Goal: Task Accomplishment & Management: Complete application form

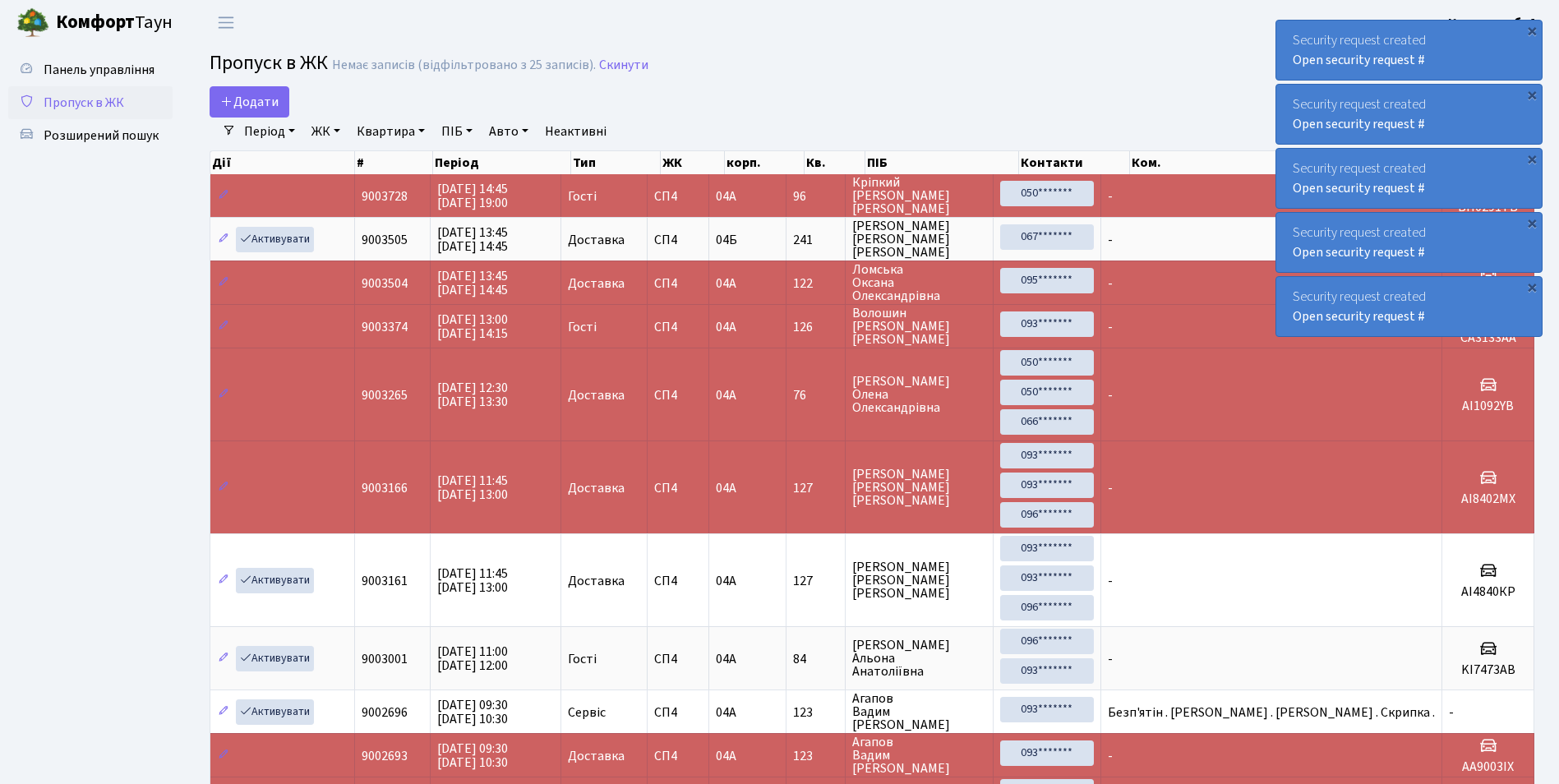
select select "25"
click at [254, 97] on span "Додати" at bounding box center [250, 102] width 59 height 18
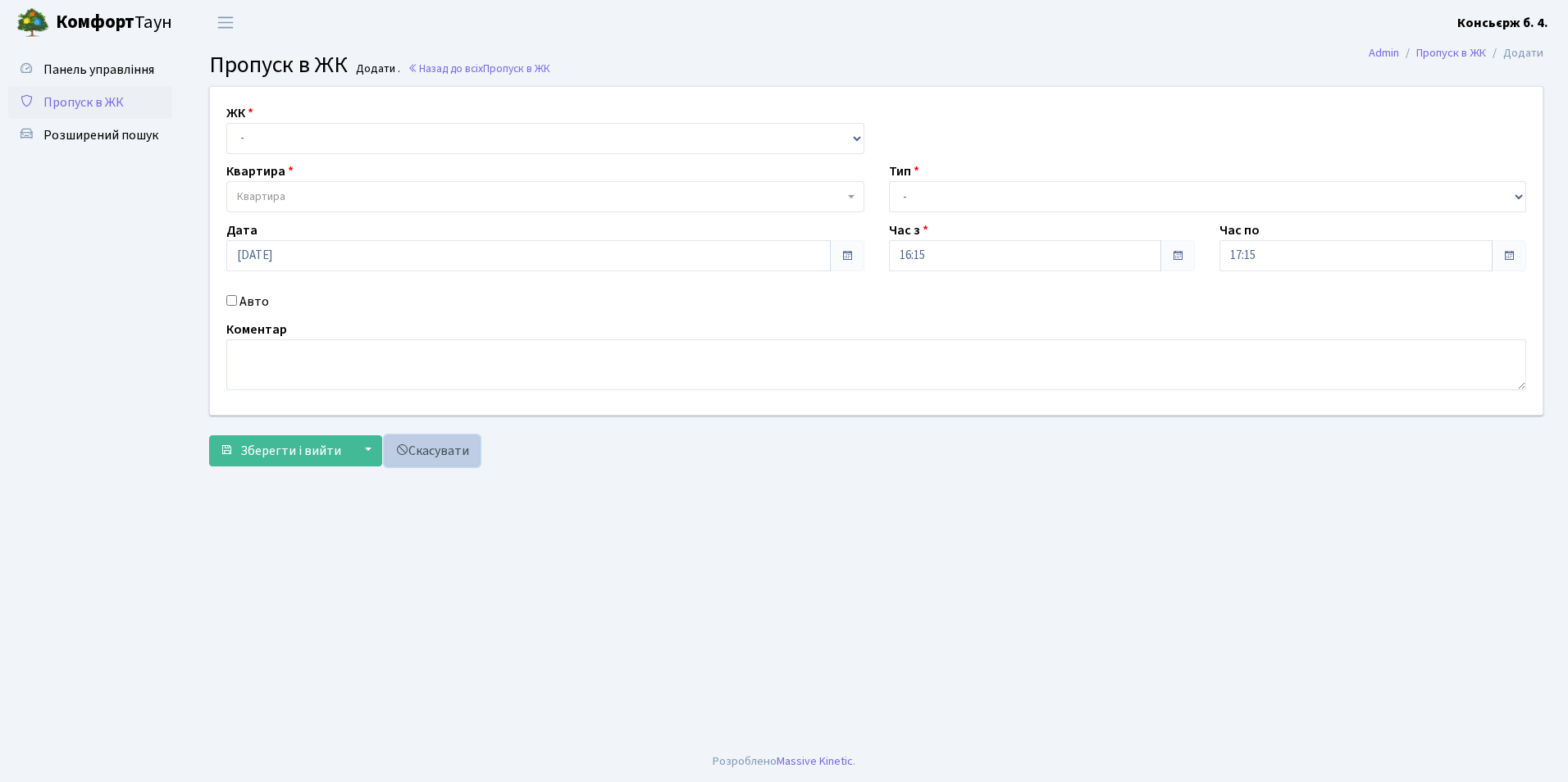
click at [433, 454] on link "Скасувати" at bounding box center [432, 451] width 95 height 31
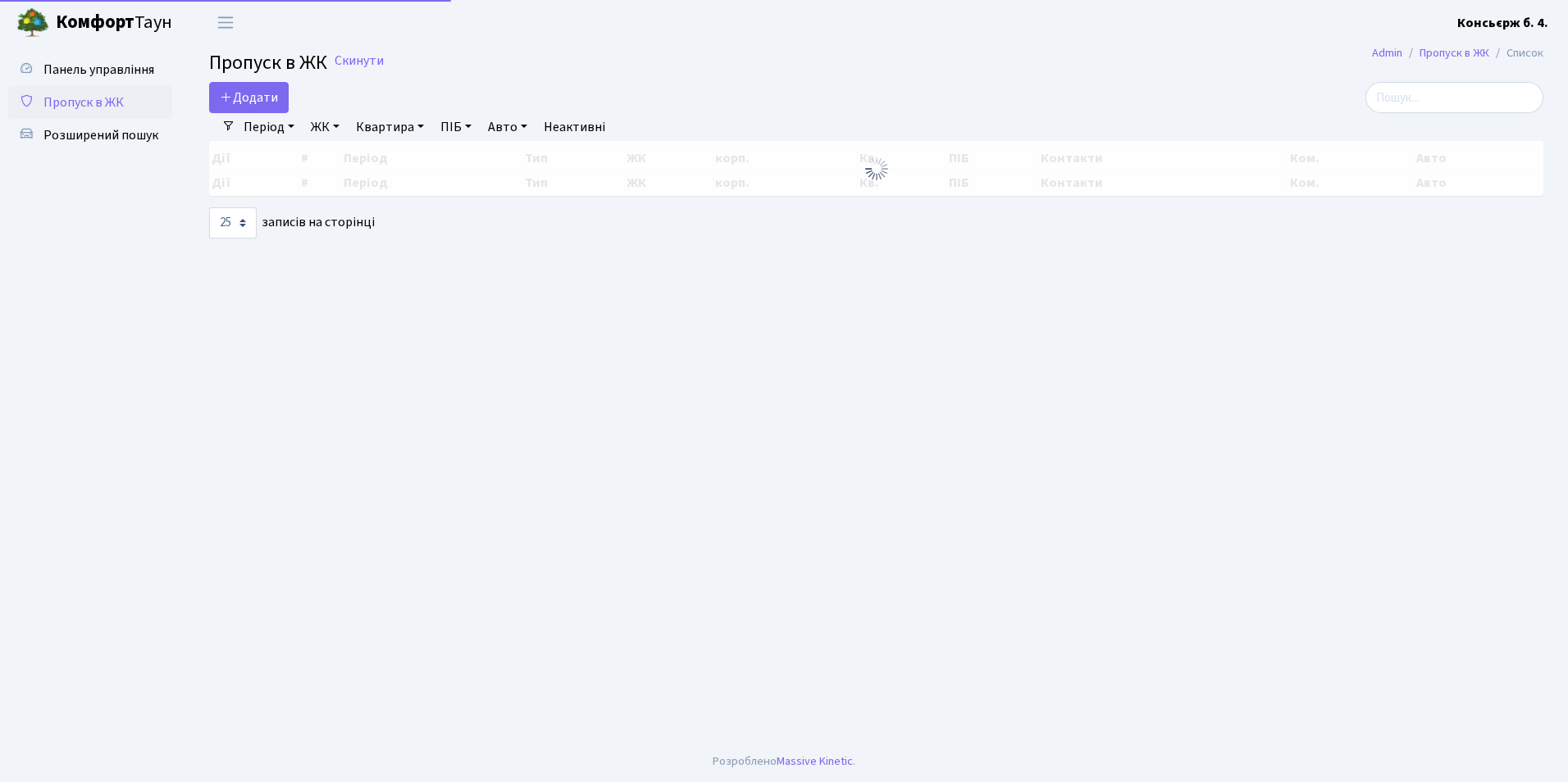
select select "25"
